Goal: Transaction & Acquisition: Purchase product/service

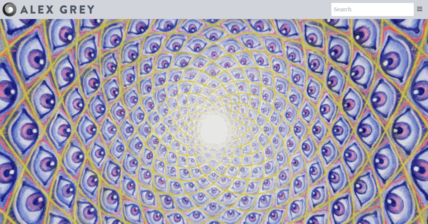
click at [418, 10] on icon at bounding box center [419, 9] width 5 height 4
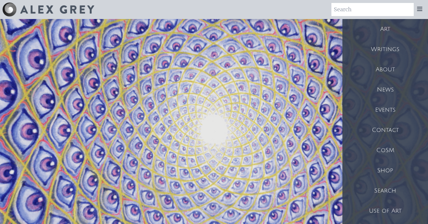
click at [384, 175] on div "Shop" at bounding box center [385, 170] width 86 height 20
